Goal: Task Accomplishment & Management: Complete application form

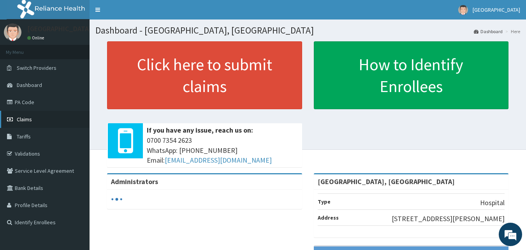
click at [18, 120] on span "Claims" at bounding box center [24, 119] width 15 height 7
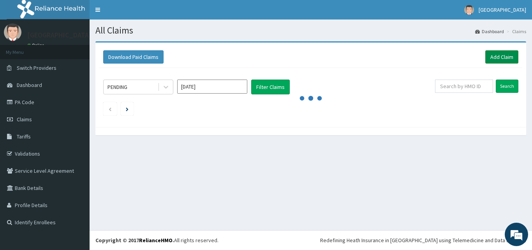
click at [505, 53] on link "Add Claim" at bounding box center [502, 56] width 33 height 13
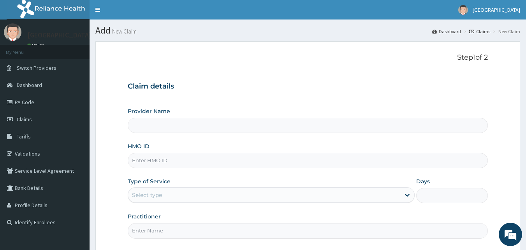
type input "[GEOGRAPHIC_DATA], [GEOGRAPHIC_DATA]"
click at [150, 156] on input "HMO ID" at bounding box center [308, 160] width 361 height 15
paste input "QAO/10654/A"
type input "QAO/10654/A"
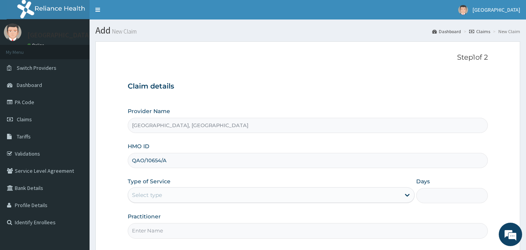
click at [168, 187] on div "Type of Service Select type" at bounding box center [271, 190] width 287 height 26
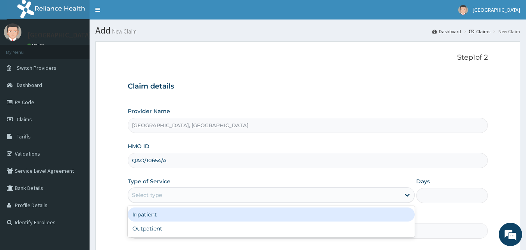
click at [170, 194] on div "Select type" at bounding box center [264, 195] width 272 height 12
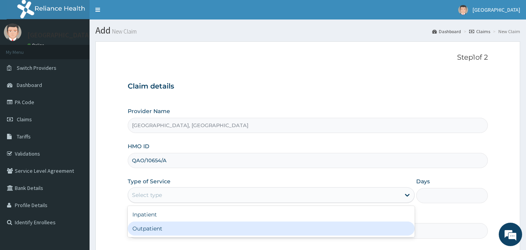
click at [163, 233] on div "Outpatient" at bounding box center [271, 228] width 287 height 14
type input "1"
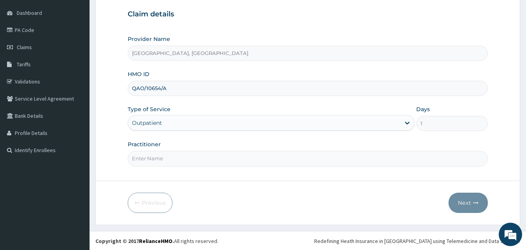
scroll to position [73, 0]
click at [196, 155] on input "Practitioner" at bounding box center [308, 157] width 361 height 15
type input "Dr Ken"
click at [467, 203] on button "Next" at bounding box center [468, 202] width 39 height 20
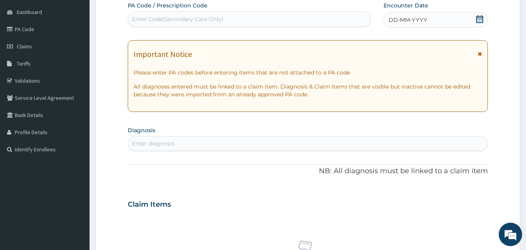
click at [203, 17] on div "Enter Code(Secondary Care Only)" at bounding box center [178, 19] width 92 height 8
click at [224, 19] on div "Enter Code(Secondary Care Only)" at bounding box center [249, 19] width 243 height 12
paste input "PA/49EF40"
type input "PA/49EF40"
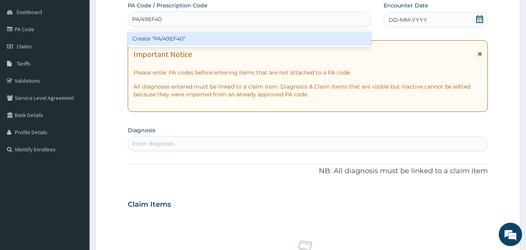
click at [224, 33] on div "Create "PA/49EF40"" at bounding box center [250, 39] width 244 height 14
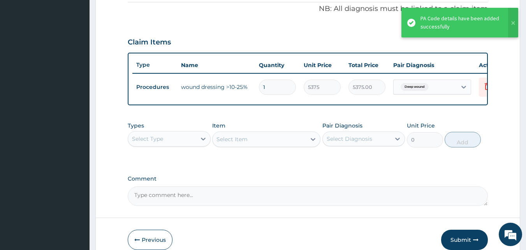
scroll to position [238, 0]
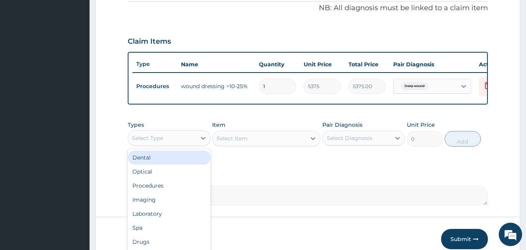
click at [178, 142] on div "Select Type" at bounding box center [162, 138] width 68 height 12
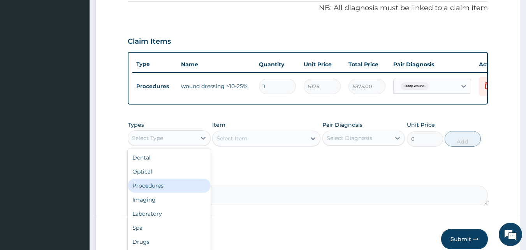
click at [159, 190] on div "Procedures" at bounding box center [169, 185] width 83 height 14
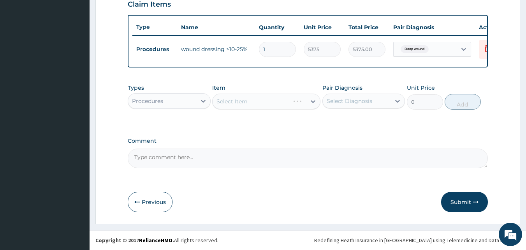
scroll to position [281, 0]
click at [460, 200] on button "Submit" at bounding box center [464, 202] width 47 height 20
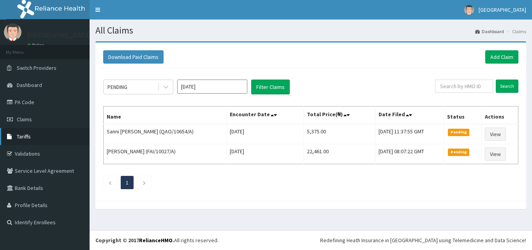
click at [28, 133] on span "Tariffs" at bounding box center [24, 136] width 14 height 7
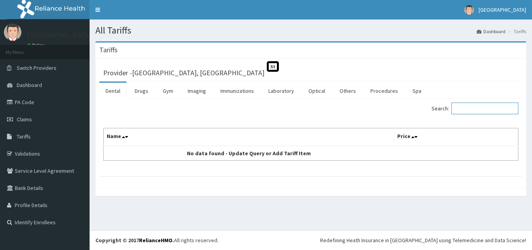
click at [500, 107] on input "Search:" at bounding box center [485, 108] width 67 height 12
click at [381, 94] on link "Procedures" at bounding box center [384, 91] width 40 height 16
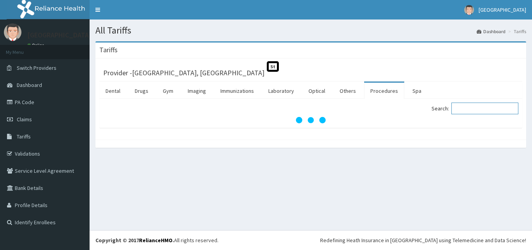
click at [477, 107] on input "Search:" at bounding box center [485, 108] width 67 height 12
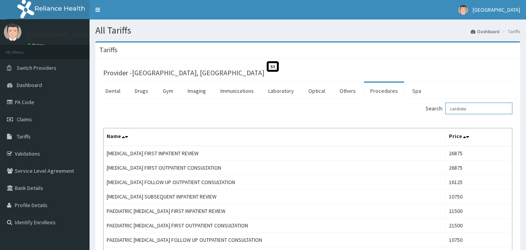
type input "cardiolo"
click at [28, 103] on link "PA Code" at bounding box center [45, 102] width 90 height 17
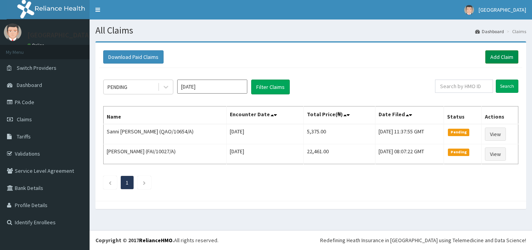
click at [494, 53] on link "Add Claim" at bounding box center [502, 56] width 33 height 13
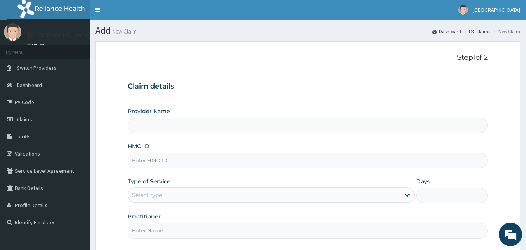
click at [256, 165] on input "HMO ID" at bounding box center [308, 160] width 361 height 15
paste input "PPG/10046/A"
type input "PPG/10046/A"
type input "St Mary'S Specialist Hospital, Ojodu"
type input "PPG/10046/A"
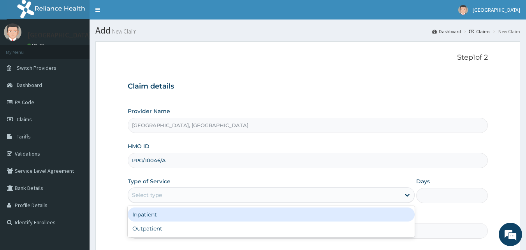
click at [180, 195] on div "Select type" at bounding box center [264, 195] width 272 height 12
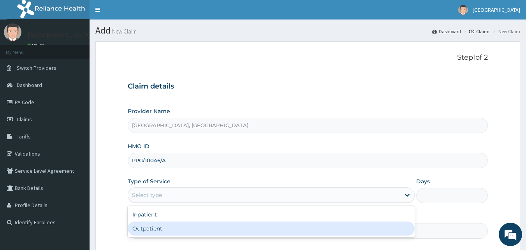
click at [166, 227] on div "Outpatient" at bounding box center [271, 228] width 287 height 14
type input "1"
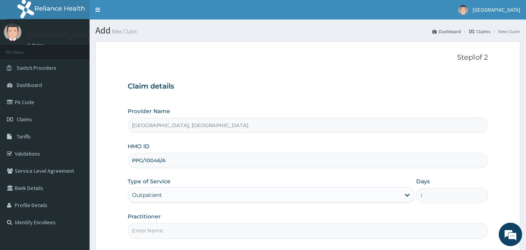
click at [162, 228] on input "Practitioner" at bounding box center [308, 230] width 361 height 15
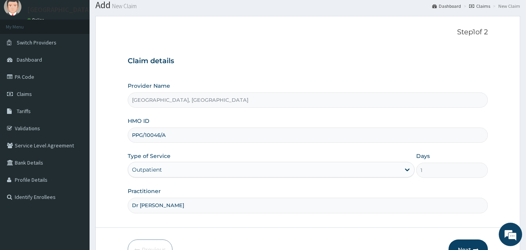
scroll to position [39, 0]
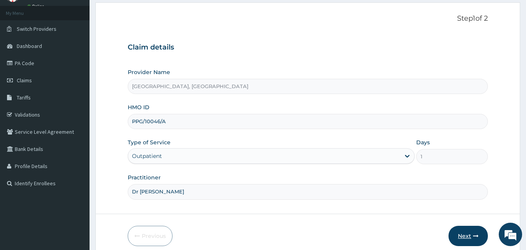
type input "Dr Ken"
click at [472, 235] on button "Next" at bounding box center [468, 236] width 39 height 20
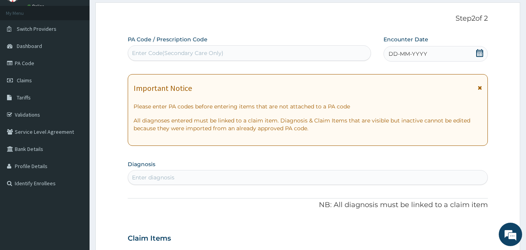
click at [172, 48] on div "Enter Code(Secondary Care Only)" at bounding box center [249, 53] width 243 height 12
click at [206, 53] on div "Enter Code(Secondary Care Only)" at bounding box center [178, 53] width 92 height 8
paste input "PA/A7E3AB"
type input "PA/A7E3AB"
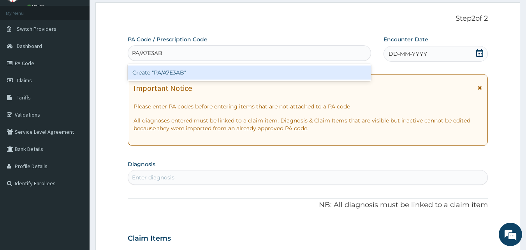
click at [205, 72] on div "Create "PA/A7E3AB"" at bounding box center [250, 72] width 244 height 14
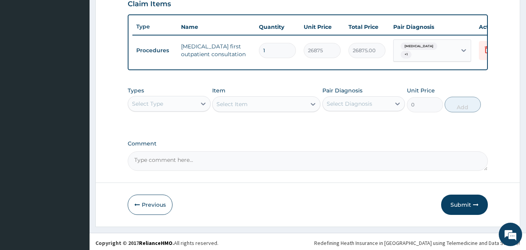
scroll to position [281, 0]
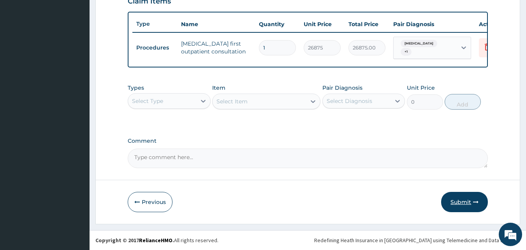
click at [472, 202] on button "Submit" at bounding box center [464, 202] width 47 height 20
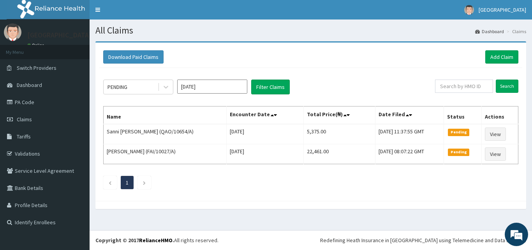
click at [482, 185] on ul "1" at bounding box center [310, 182] width 415 height 13
